Goal: Task Accomplishment & Management: Manage account settings

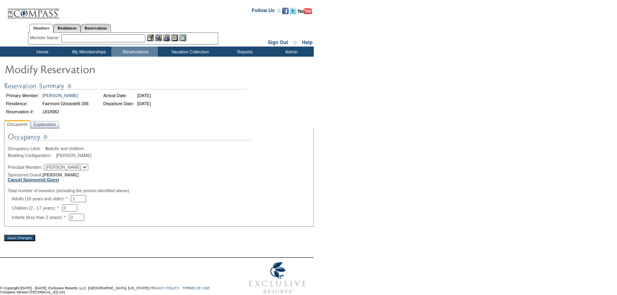
click at [56, 182] on b "Cancel Sponsored Guest" at bounding box center [33, 179] width 51 height 5
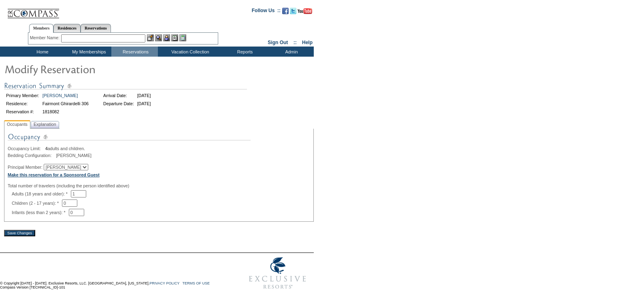
click at [75, 176] on b "Make this reservation for a Sponsored Guest" at bounding box center [54, 175] width 92 height 5
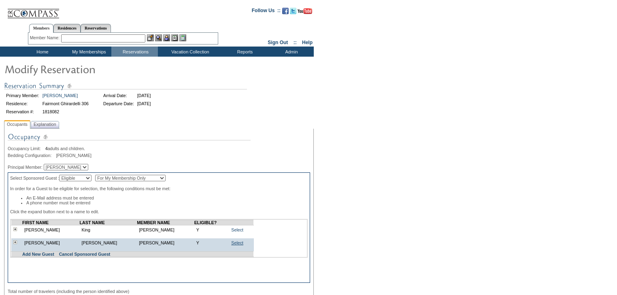
click at [231, 245] on link "Select" at bounding box center [237, 243] width 12 height 5
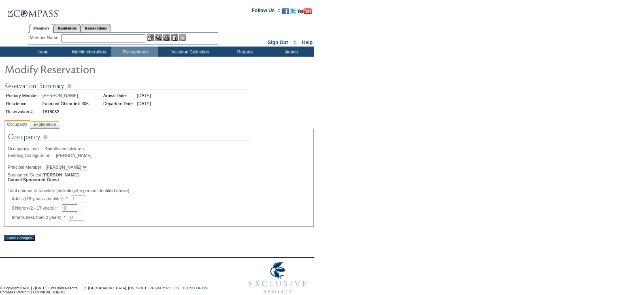
click at [52, 126] on span "Explanation" at bounding box center [45, 124] width 26 height 9
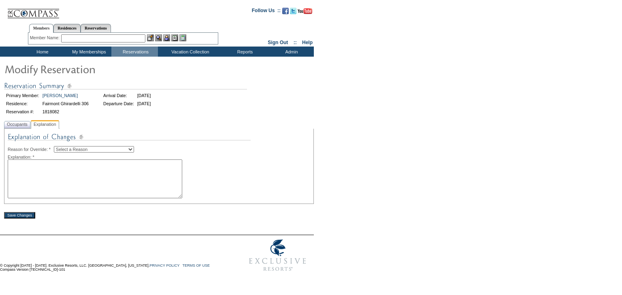
click at [89, 151] on select "Select a Reason Creating Continuous Stay Days Rebooked After Cancellation Editi…" at bounding box center [94, 149] width 80 height 6
select select "1045"
click at [60, 146] on select "Select a Reason Creating Continuous Stay Days Rebooked After Cancellation Editi…" at bounding box center [94, 149] width 80 height 6
drag, startPoint x: 83, startPoint y: 170, endPoint x: 78, endPoint y: 151, distance: 19.6
click at [83, 170] on textarea at bounding box center [95, 179] width 175 height 39
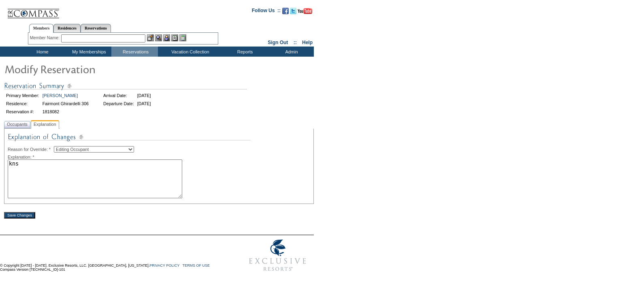
type textarea "kns"
click at [24, 217] on input "Save Changes" at bounding box center [19, 215] width 31 height 6
